Goal: Communication & Community: Answer question/provide support

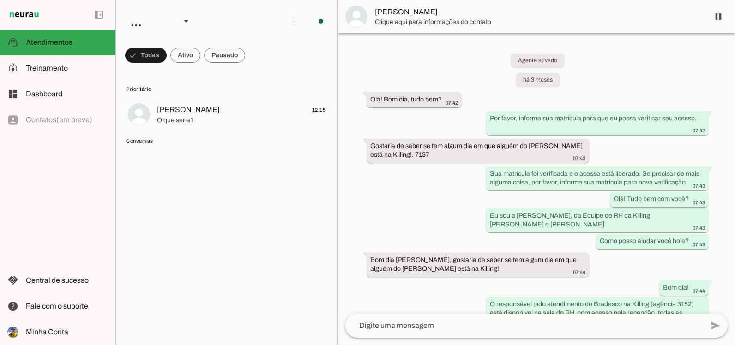
scroll to position [2663, 0]
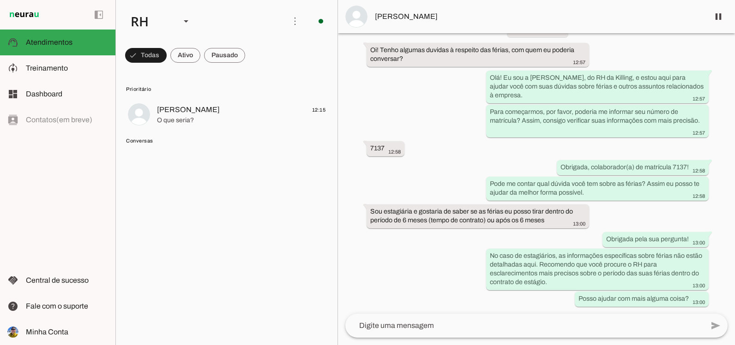
click at [212, 142] on span "Conversas" at bounding box center [225, 140] width 199 height 7
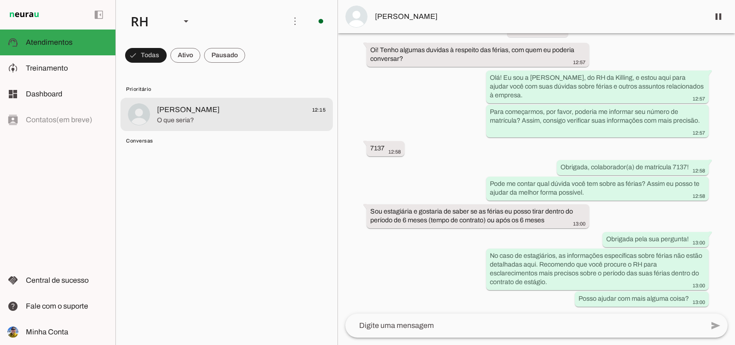
click at [191, 113] on span "[PERSON_NAME]" at bounding box center [188, 109] width 63 height 11
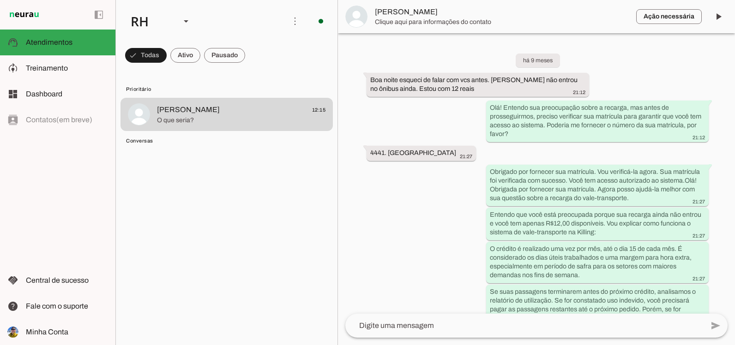
scroll to position [1762, 0]
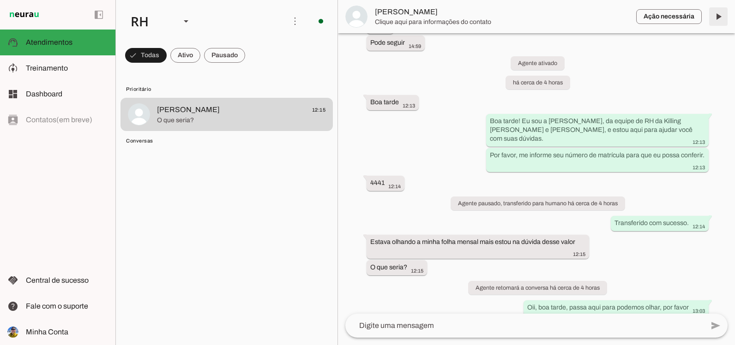
click at [717, 18] on span at bounding box center [718, 17] width 22 height 22
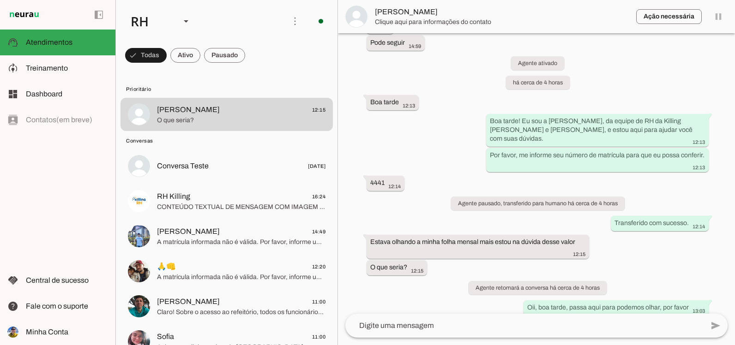
scroll to position [0, 0]
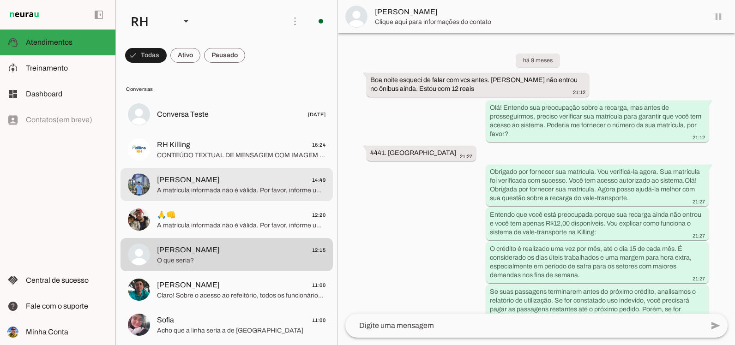
click at [224, 185] on span "[PERSON_NAME] 14:49" at bounding box center [241, 180] width 168 height 12
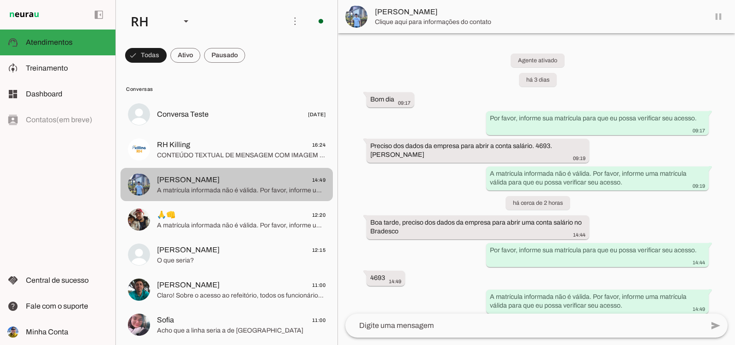
scroll to position [7, 0]
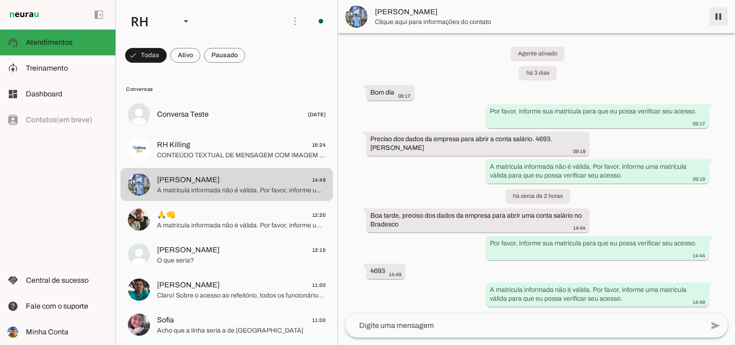
click at [725, 18] on span at bounding box center [718, 17] width 22 height 22
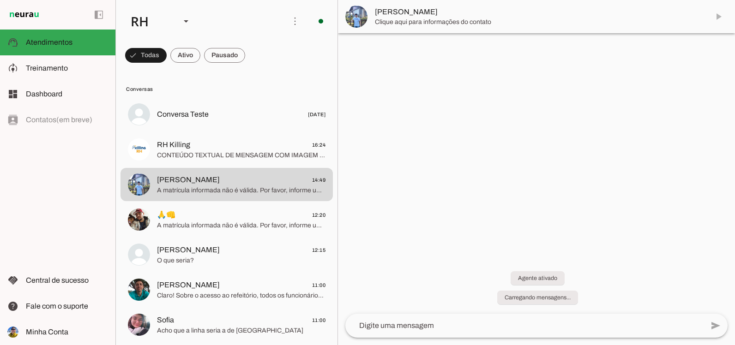
scroll to position [0, 0]
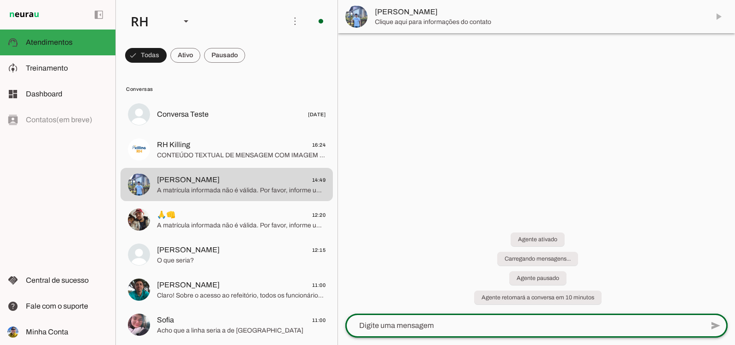
click at [437, 332] on div at bounding box center [524, 326] width 358 height 24
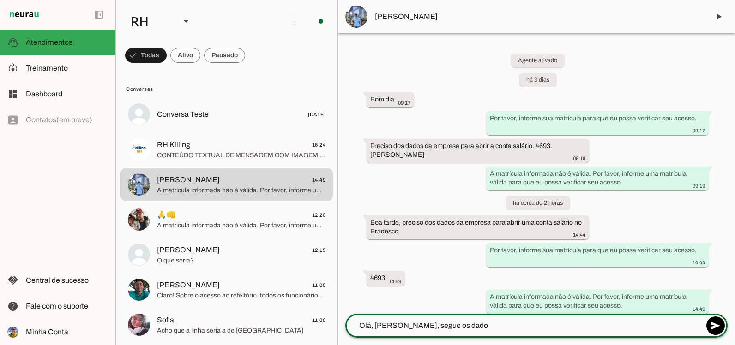
type textarea "Olá, [PERSON_NAME], segue os dados"
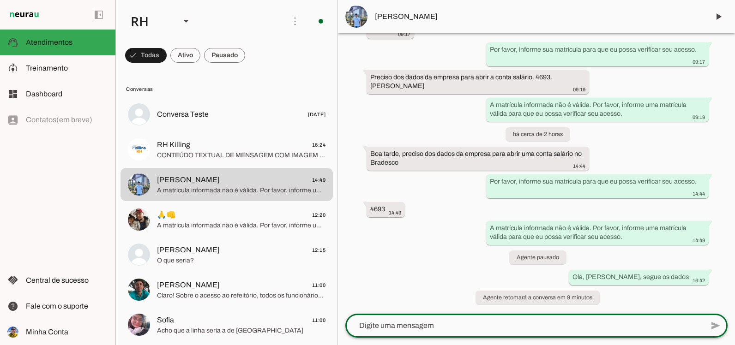
click at [405, 325] on textarea at bounding box center [524, 325] width 358 height 11
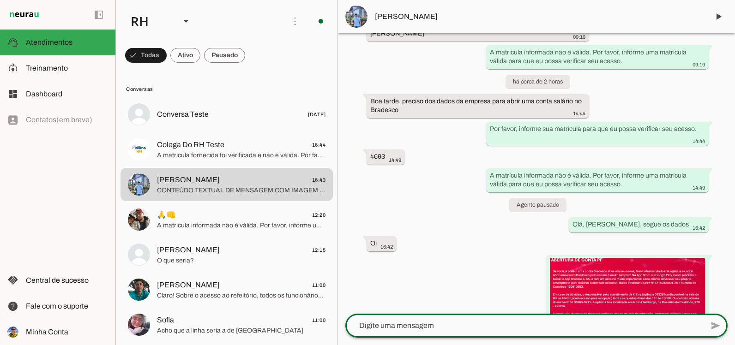
scroll to position [178, 0]
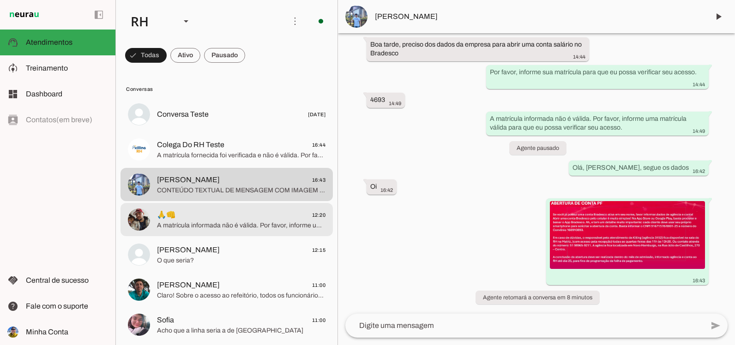
click at [267, 216] on span "🙏👊 12:20" at bounding box center [241, 215] width 168 height 12
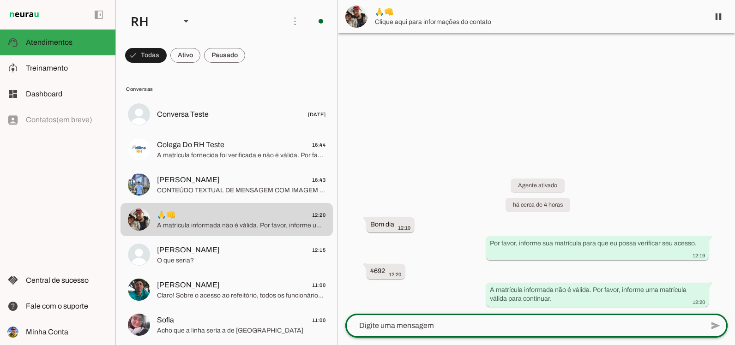
click at [434, 318] on div at bounding box center [524, 326] width 358 height 24
click at [728, 9] on span at bounding box center [718, 17] width 22 height 22
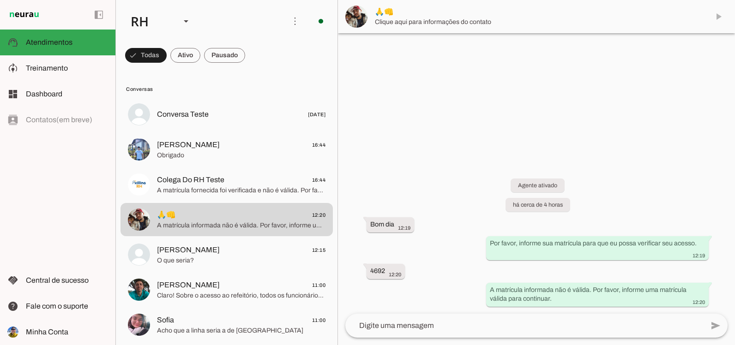
click at [382, 328] on textarea at bounding box center [524, 325] width 358 height 11
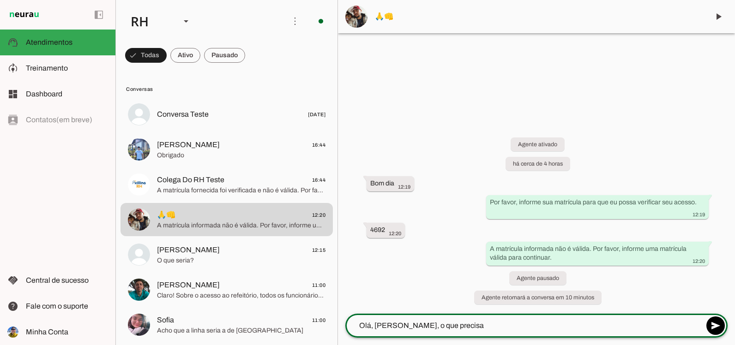
type textarea "Olá, [PERSON_NAME], o que precisa?"
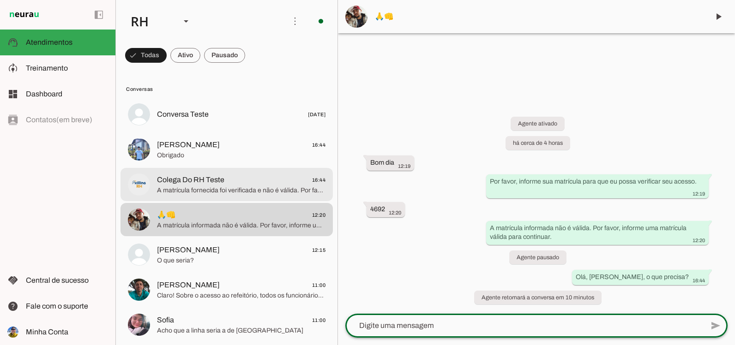
click at [223, 185] on span "Colega Do RH Teste 16:44" at bounding box center [241, 180] width 168 height 12
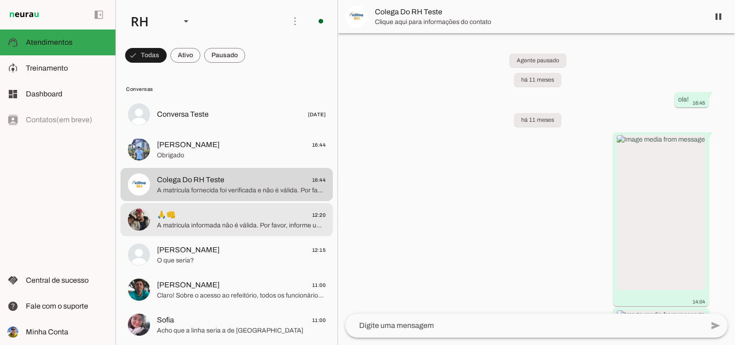
scroll to position [85651, 0]
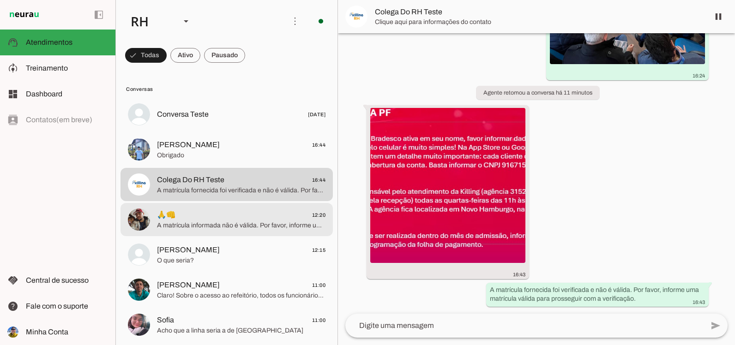
click at [225, 131] on md-item "🙏👊 12:20 A matrícula informada não é válida. Por favor, informe uma matrícula v…" at bounding box center [226, 114] width 212 height 33
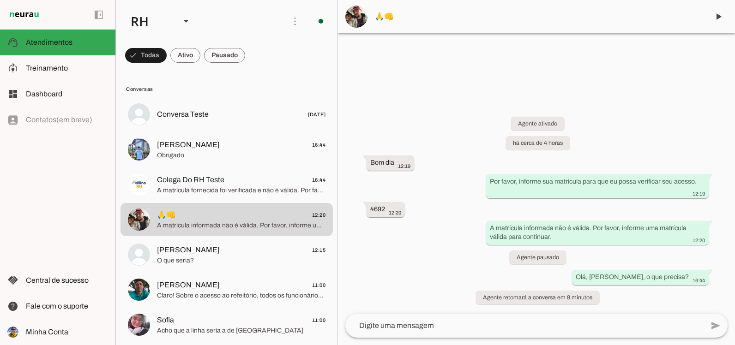
drag, startPoint x: 383, startPoint y: 164, endPoint x: 590, endPoint y: 211, distance: 212.0
click at [590, 211] on div "Agente ativado há cerca de 4 horas Bom dia 12:19 Por favor, informe sua matrícu…" at bounding box center [536, 204] width 397 height 217
drag, startPoint x: 590, startPoint y: 211, endPoint x: 404, endPoint y: 266, distance: 193.9
click at [404, 266] on div "Agente ativado há cerca de 4 horas Bom dia 12:19 Por favor, informe sua matrícu…" at bounding box center [536, 204] width 397 height 217
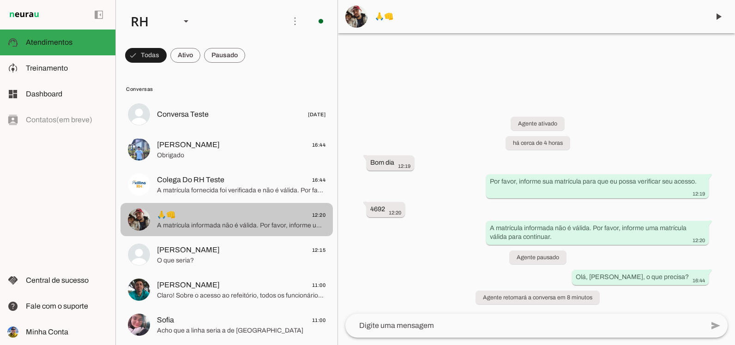
click at [211, 188] on span "A matrícula fornecida foi verificada e não é válida. Por favor, informe uma mat…" at bounding box center [241, 190] width 168 height 9
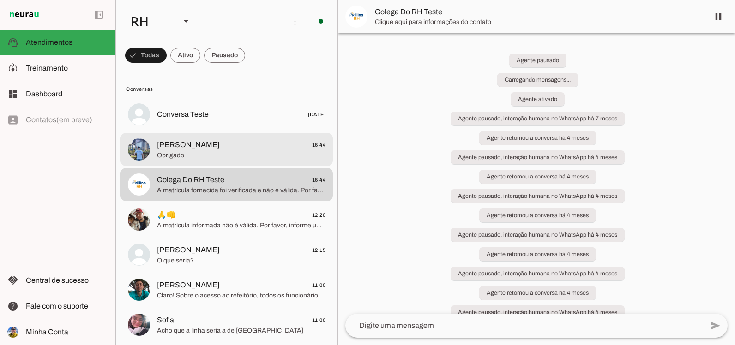
click at [209, 131] on md-item "[PERSON_NAME] 16:44 Obrigado" at bounding box center [226, 114] width 212 height 33
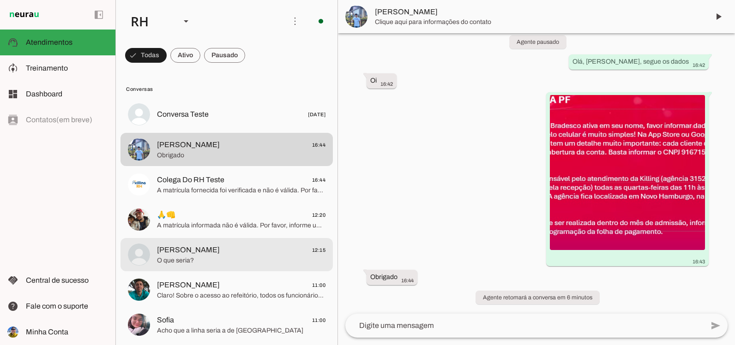
scroll to position [197, 0]
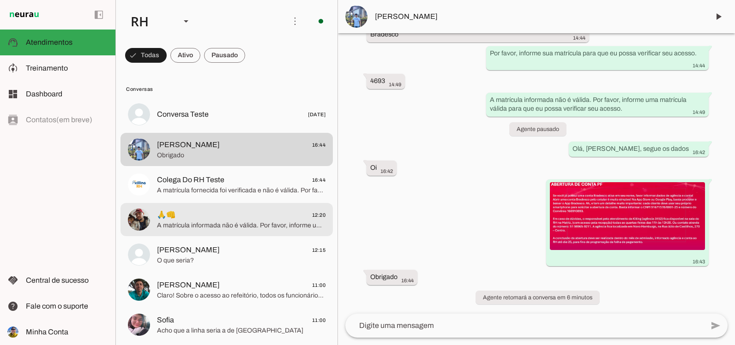
click at [259, 214] on span "🙏👊 12:20" at bounding box center [241, 215] width 168 height 12
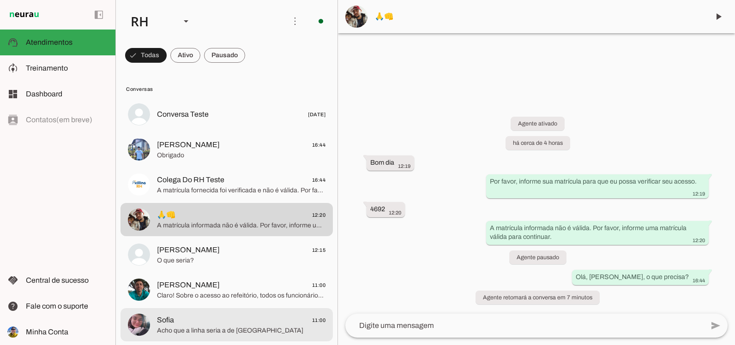
click at [287, 322] on span "Sofia 11:00" at bounding box center [241, 321] width 168 height 12
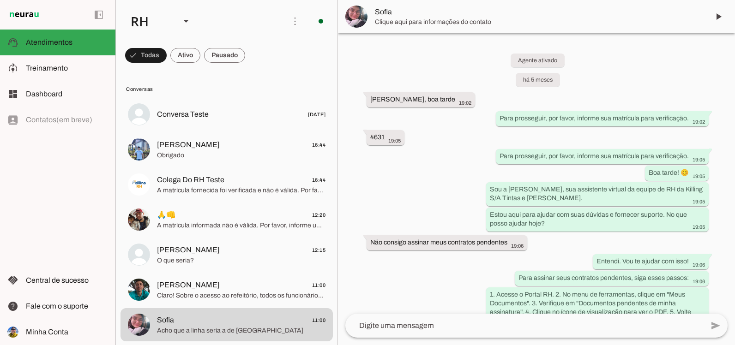
scroll to position [7317, 0]
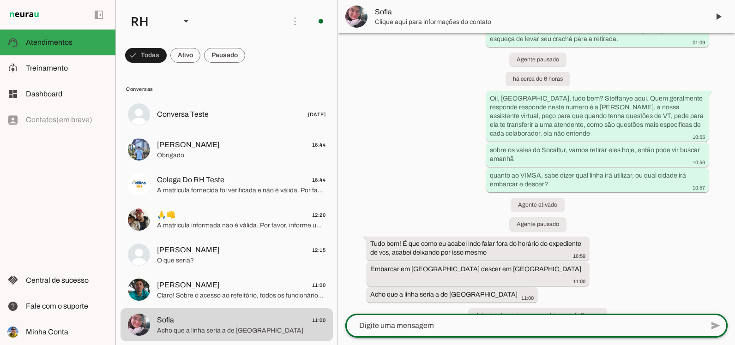
click at [478, 319] on div at bounding box center [524, 326] width 358 height 24
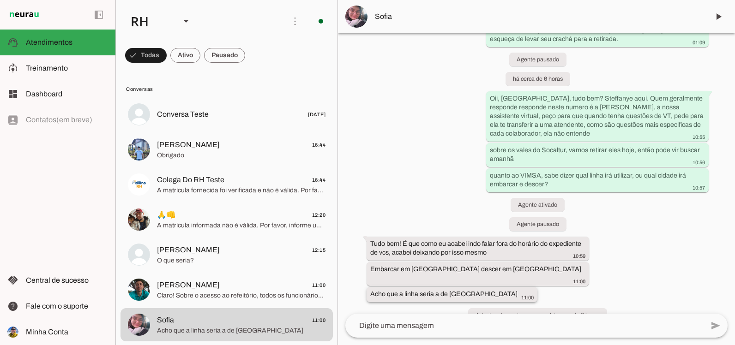
drag, startPoint x: 367, startPoint y: 264, endPoint x: 511, endPoint y: 280, distance: 145.3
click at [511, 280] on div "Agente ativado há 5 meses [PERSON_NAME], boa tarde 19:02 Para prosseguir, por f…" at bounding box center [536, 173] width 397 height 281
drag, startPoint x: 511, startPoint y: 280, endPoint x: 496, endPoint y: 325, distance: 48.3
click at [496, 325] on textarea at bounding box center [524, 325] width 358 height 11
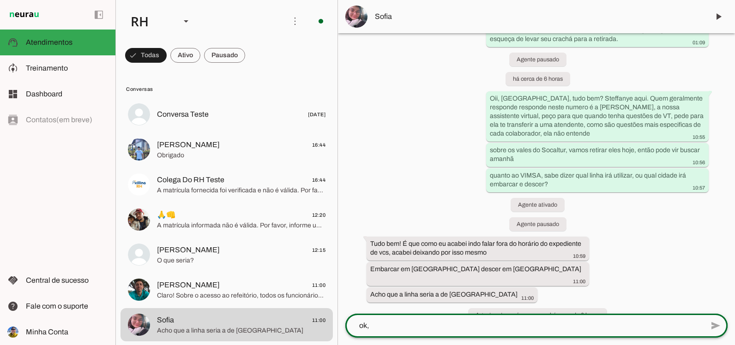
click at [492, 314] on div "ok," at bounding box center [524, 326] width 358 height 24
click at [472, 318] on div "ok," at bounding box center [524, 326] width 358 height 24
click at [459, 327] on textarea "ok," at bounding box center [524, 325] width 358 height 11
type textarea "o"
type textarea "ok, obrigada"
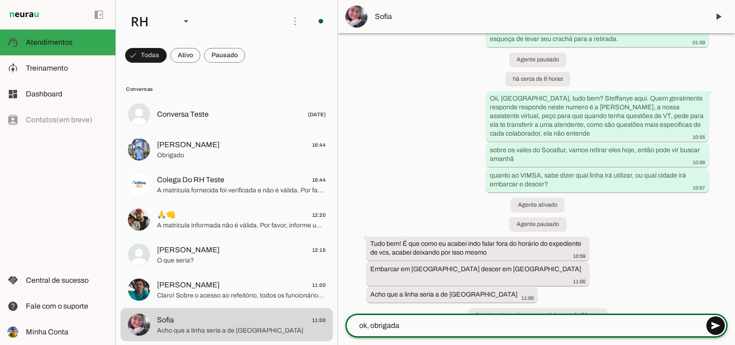
type md-outlined-text-field "ok, obrigada"
click at [711, 328] on span at bounding box center [715, 326] width 22 height 22
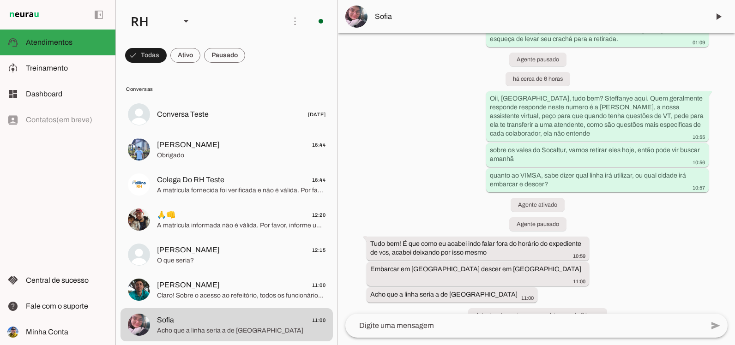
scroll to position [7335, 0]
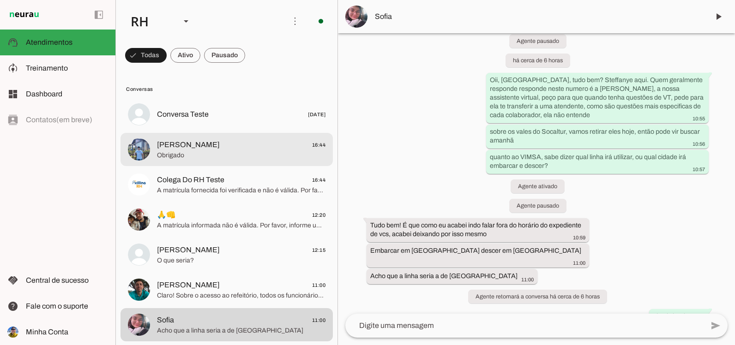
click at [209, 131] on md-item "Colega Do RH Teste 16:44 A matrícula fornecida foi verificada e não é válida. P…" at bounding box center [226, 114] width 212 height 33
click at [203, 121] on div at bounding box center [241, 114] width 168 height 13
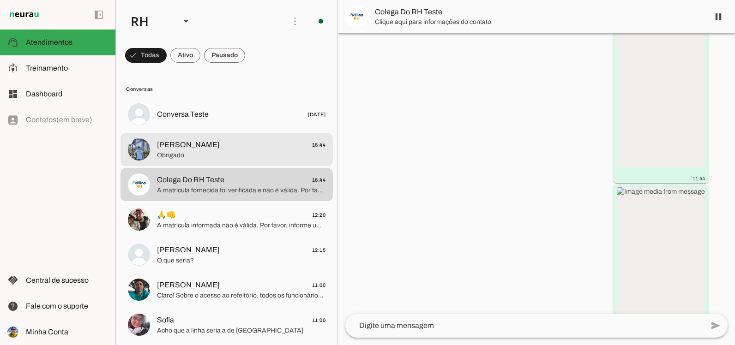
click at [197, 154] on span "Obrigado" at bounding box center [241, 155] width 168 height 9
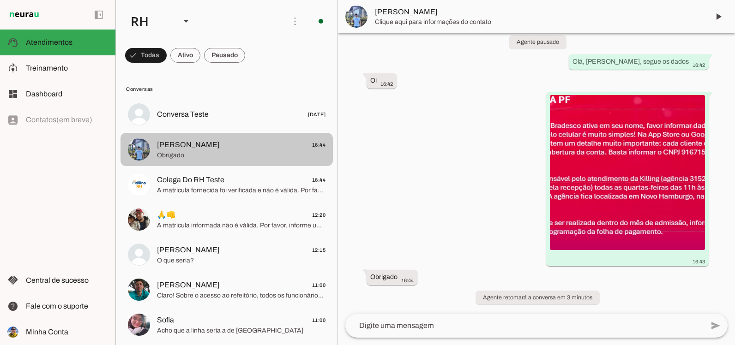
scroll to position [197, 0]
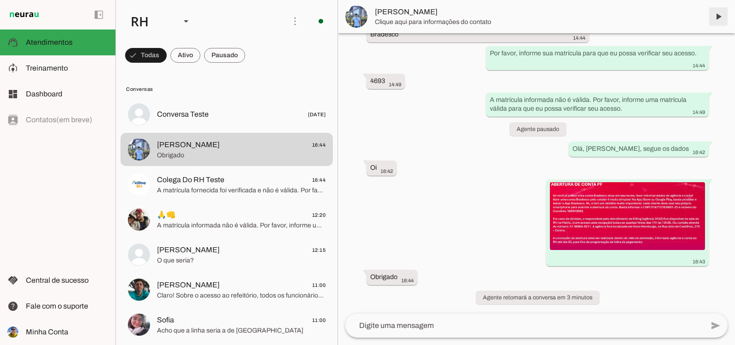
click at [713, 21] on span at bounding box center [718, 17] width 22 height 22
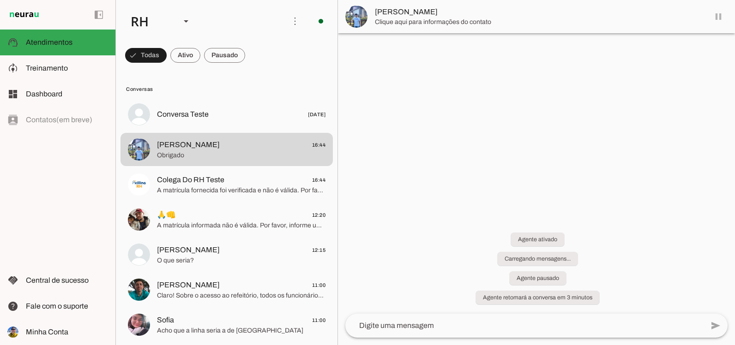
scroll to position [0, 0]
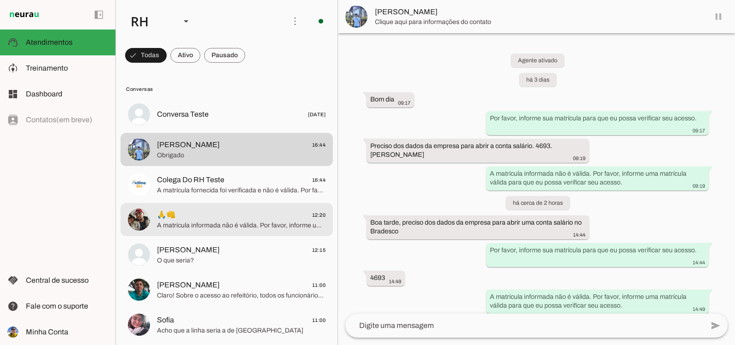
click at [267, 220] on span "🙏👊 12:20" at bounding box center [241, 215] width 168 height 12
